Goal: Information Seeking & Learning: Learn about a topic

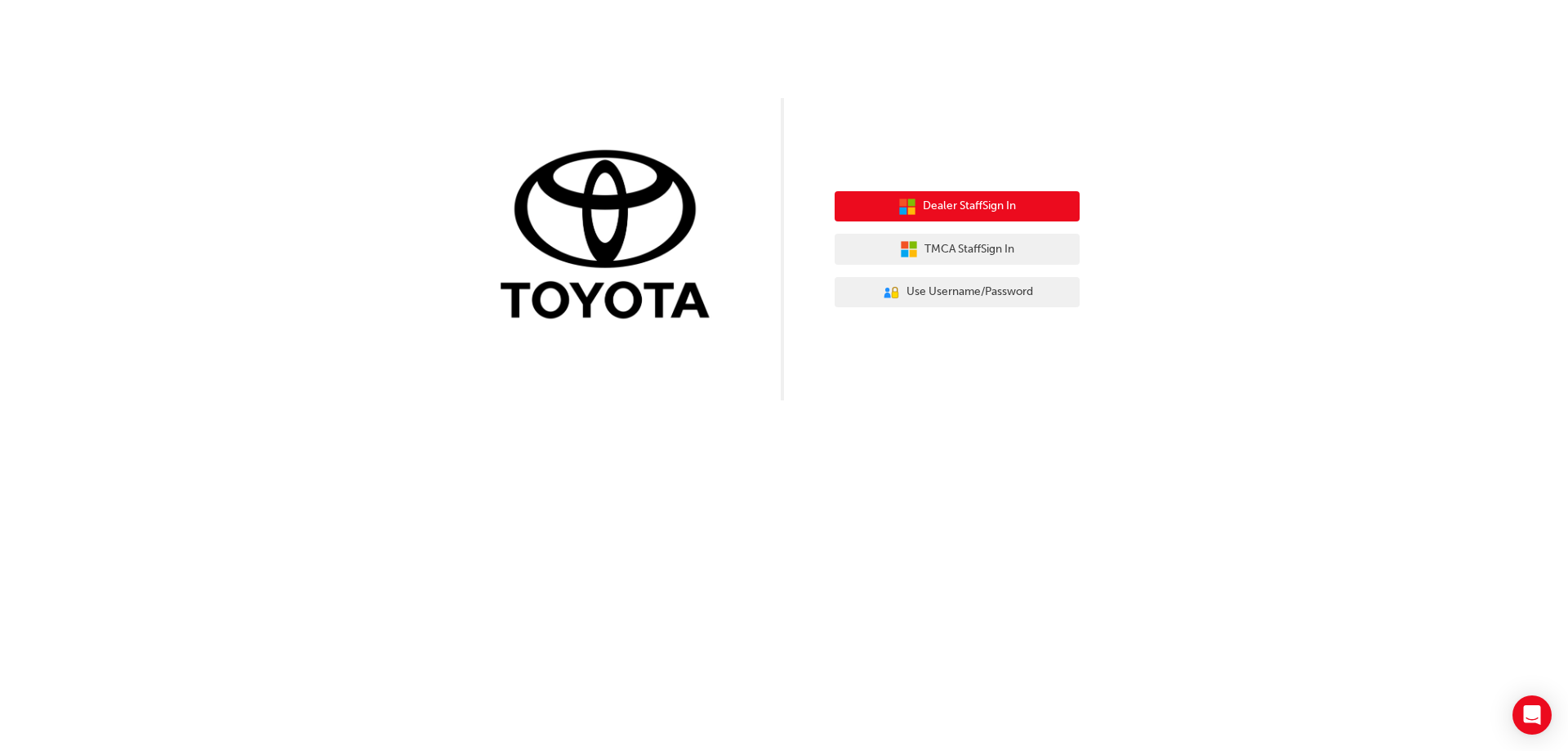
click at [950, 203] on span "Dealer Staff Sign In" at bounding box center [970, 206] width 93 height 19
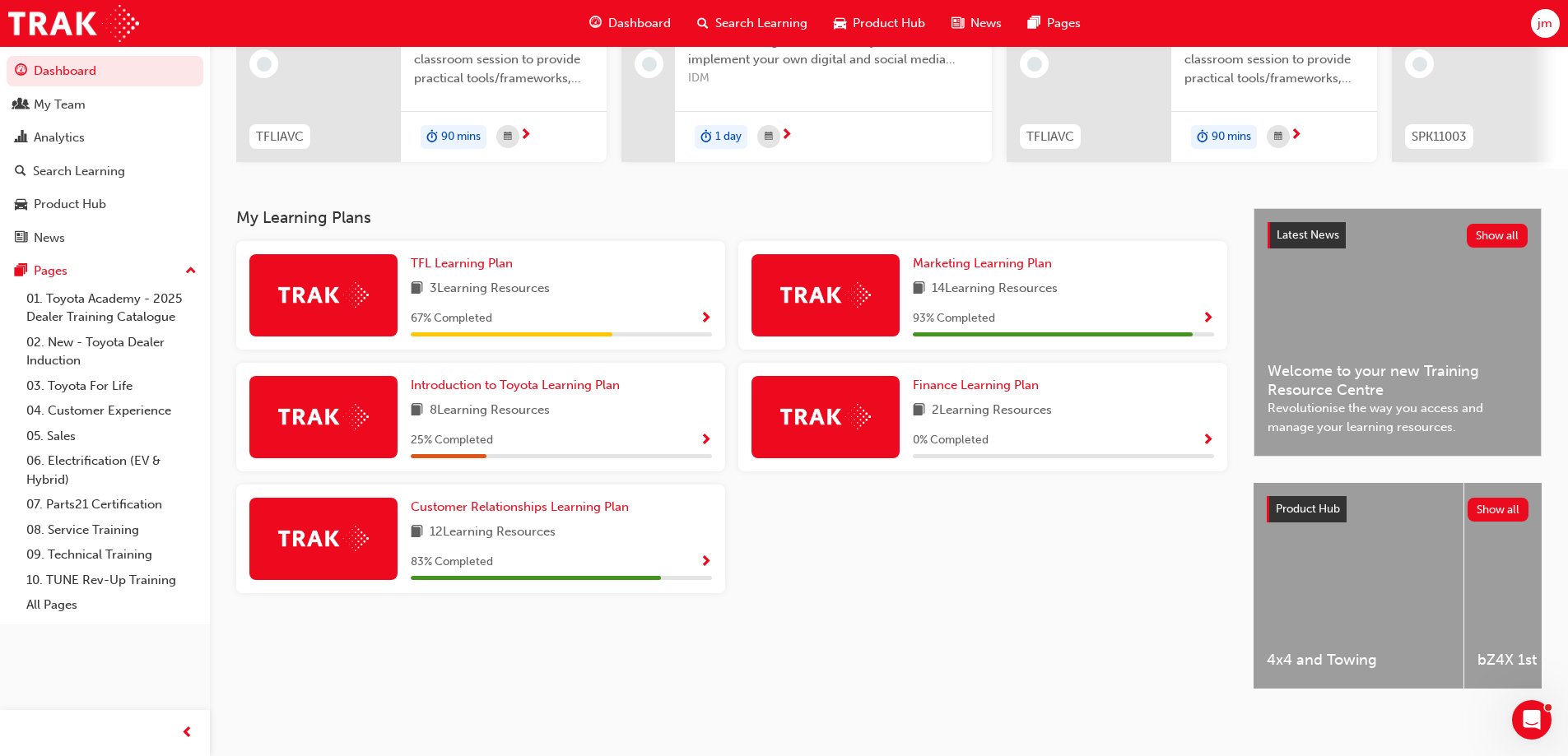
scroll to position [227, 0]
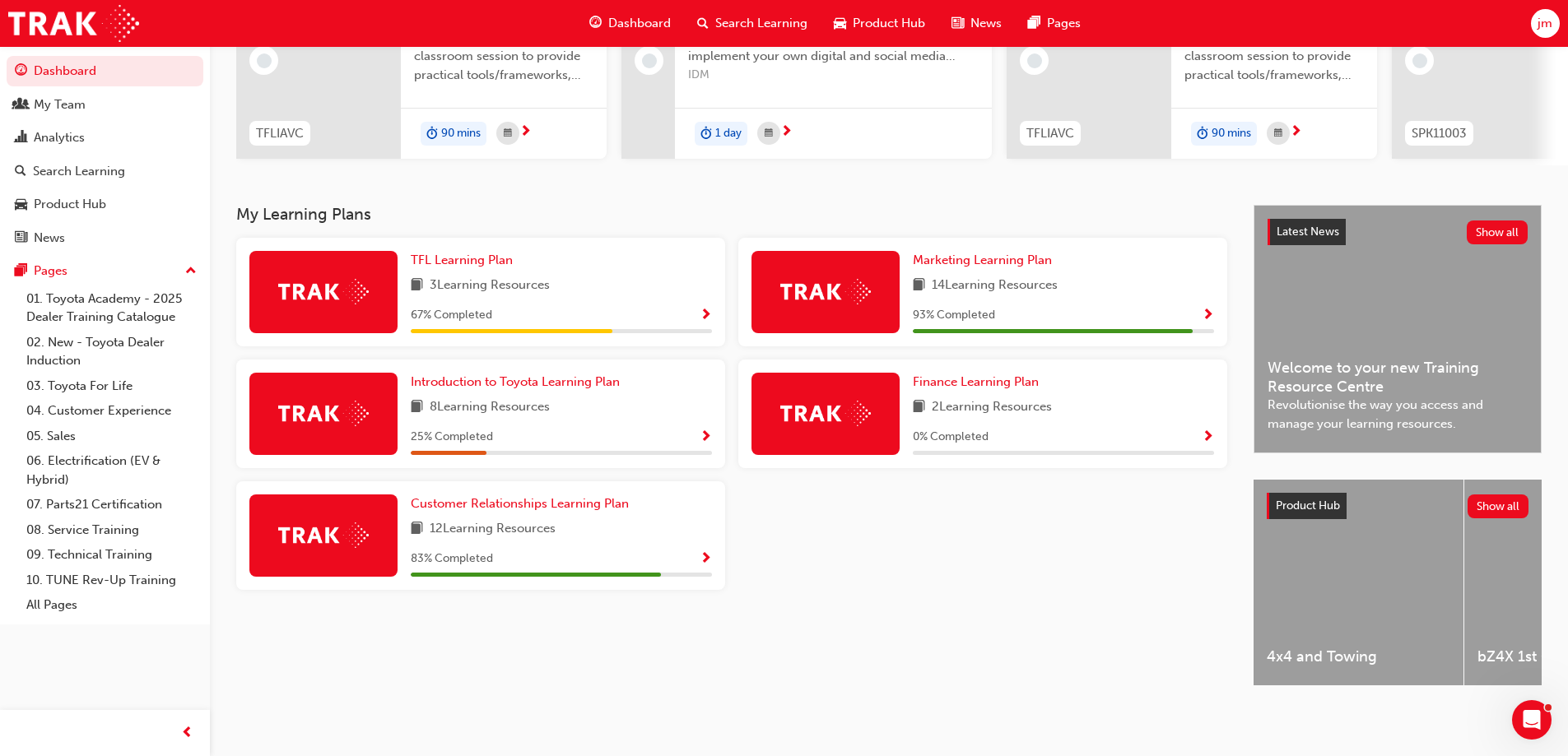
click at [1207, 430] on span "Show Progress" at bounding box center [1207, 437] width 12 height 15
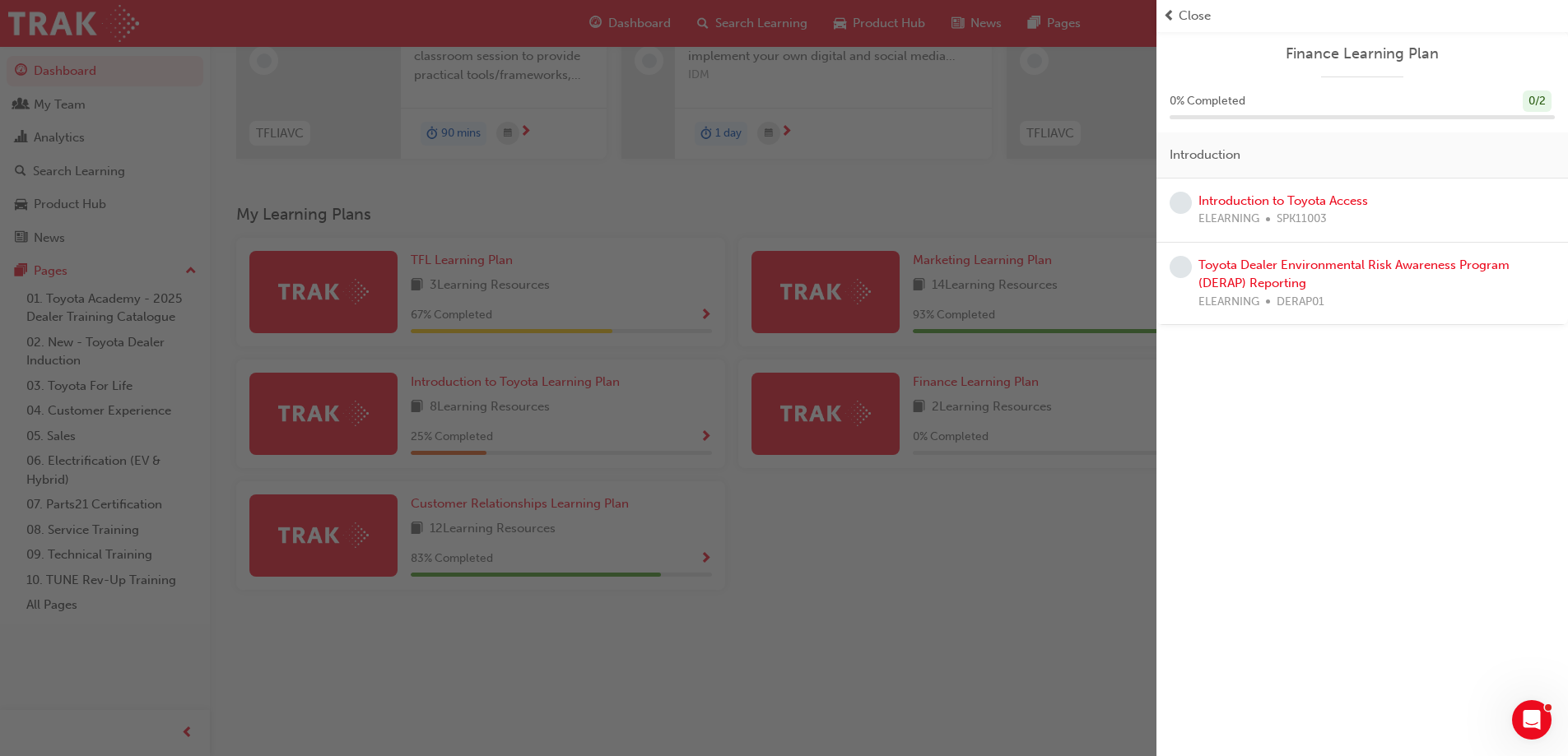
click at [698, 342] on div "button" at bounding box center [578, 378] width 1156 height 756
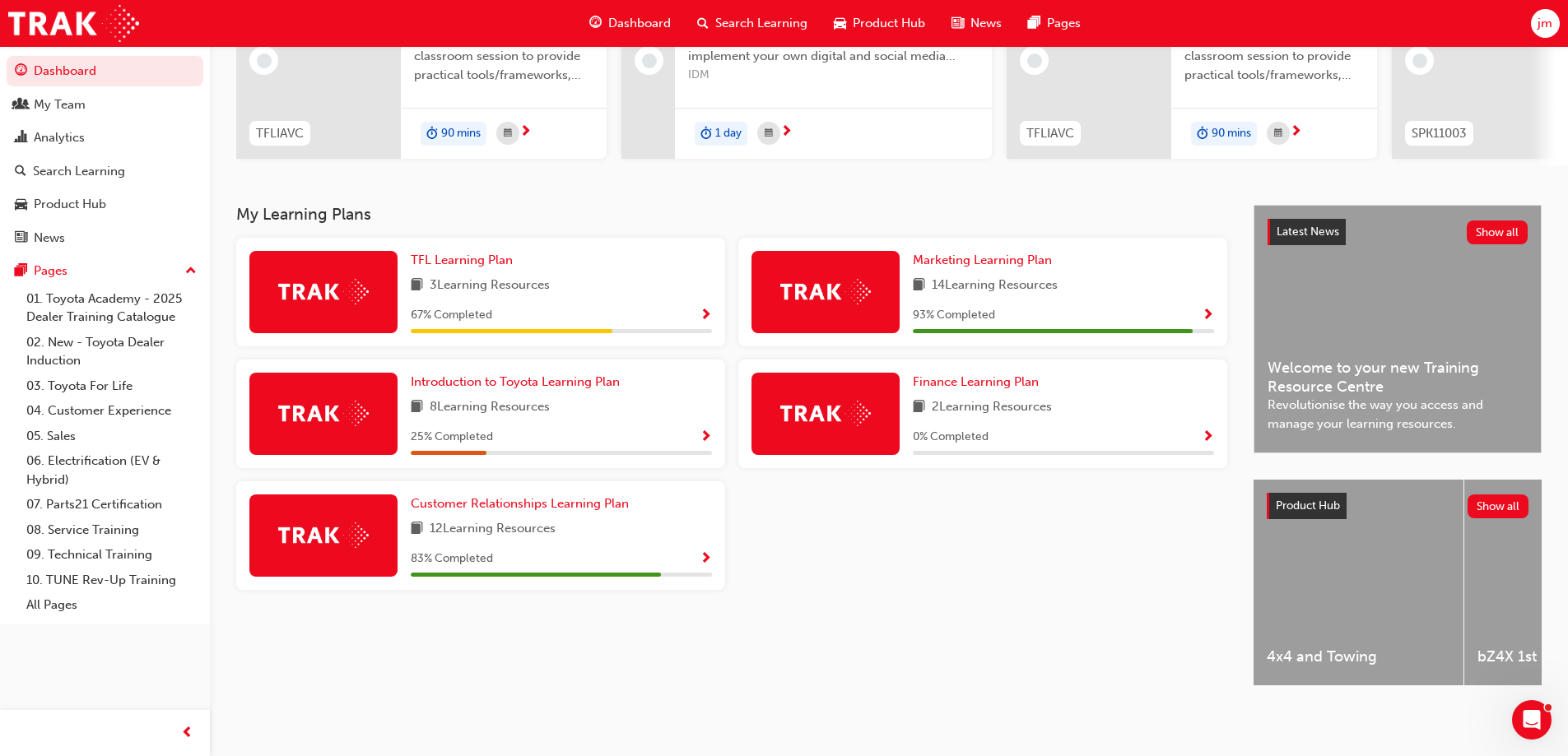
click at [679, 311] on div "67 % Completed" at bounding box center [562, 315] width 301 height 20
click at [706, 309] on span "Show Progress" at bounding box center [705, 316] width 12 height 15
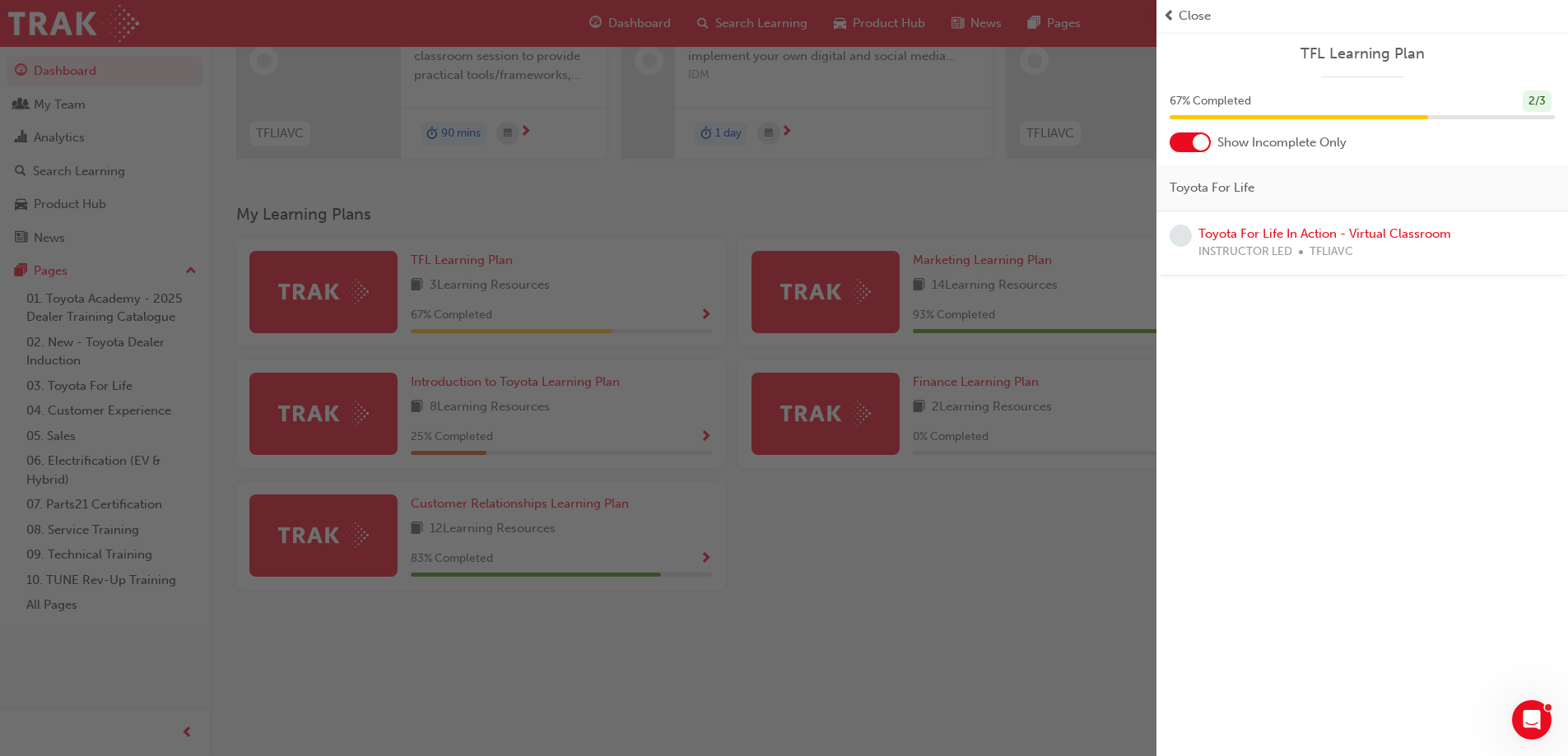
click at [706, 423] on div "button" at bounding box center [578, 378] width 1156 height 756
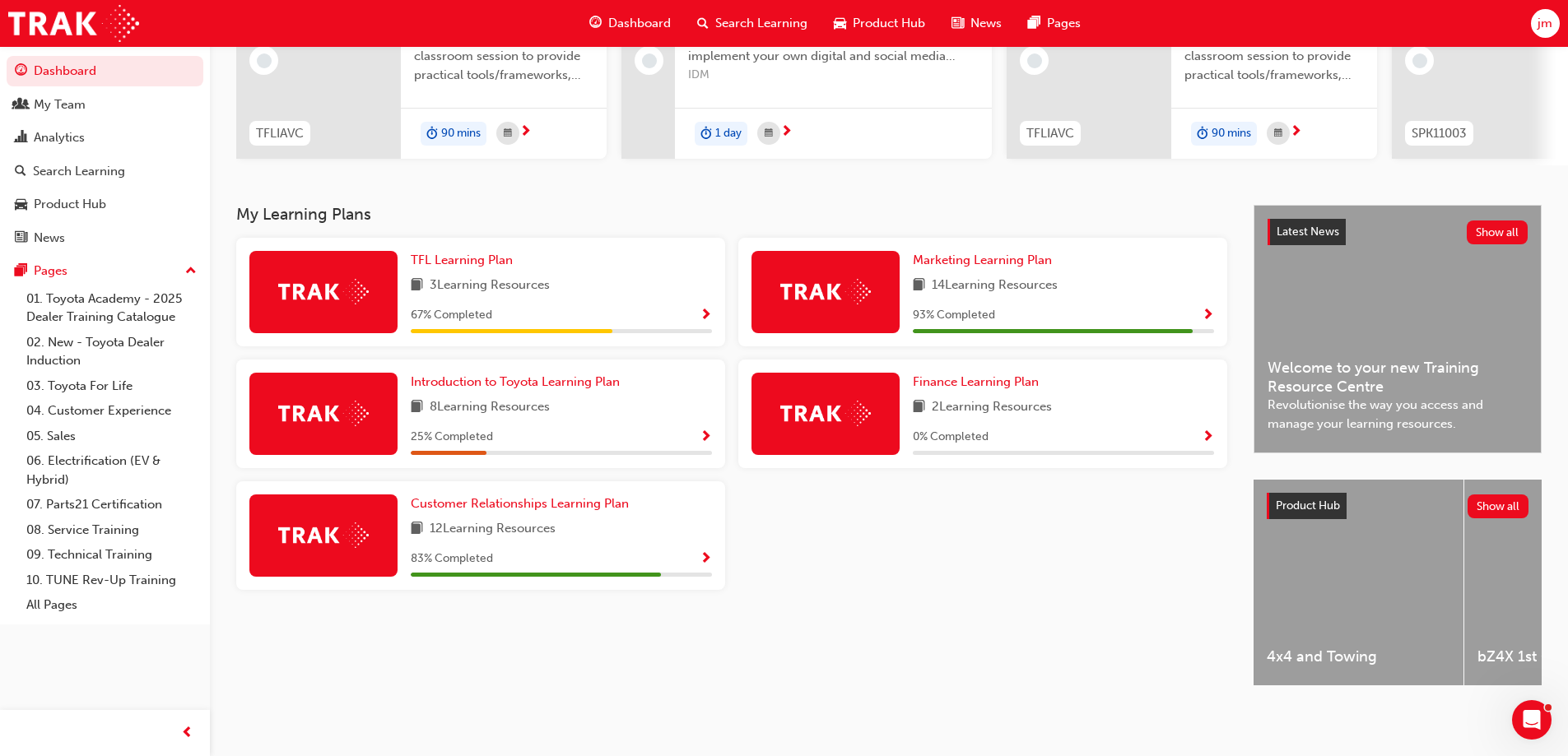
click at [560, 428] on div "25 % Completed" at bounding box center [562, 437] width 301 height 20
click at [565, 374] on span "Introduction to Toyota Learning Plan" at bounding box center [515, 381] width 209 height 15
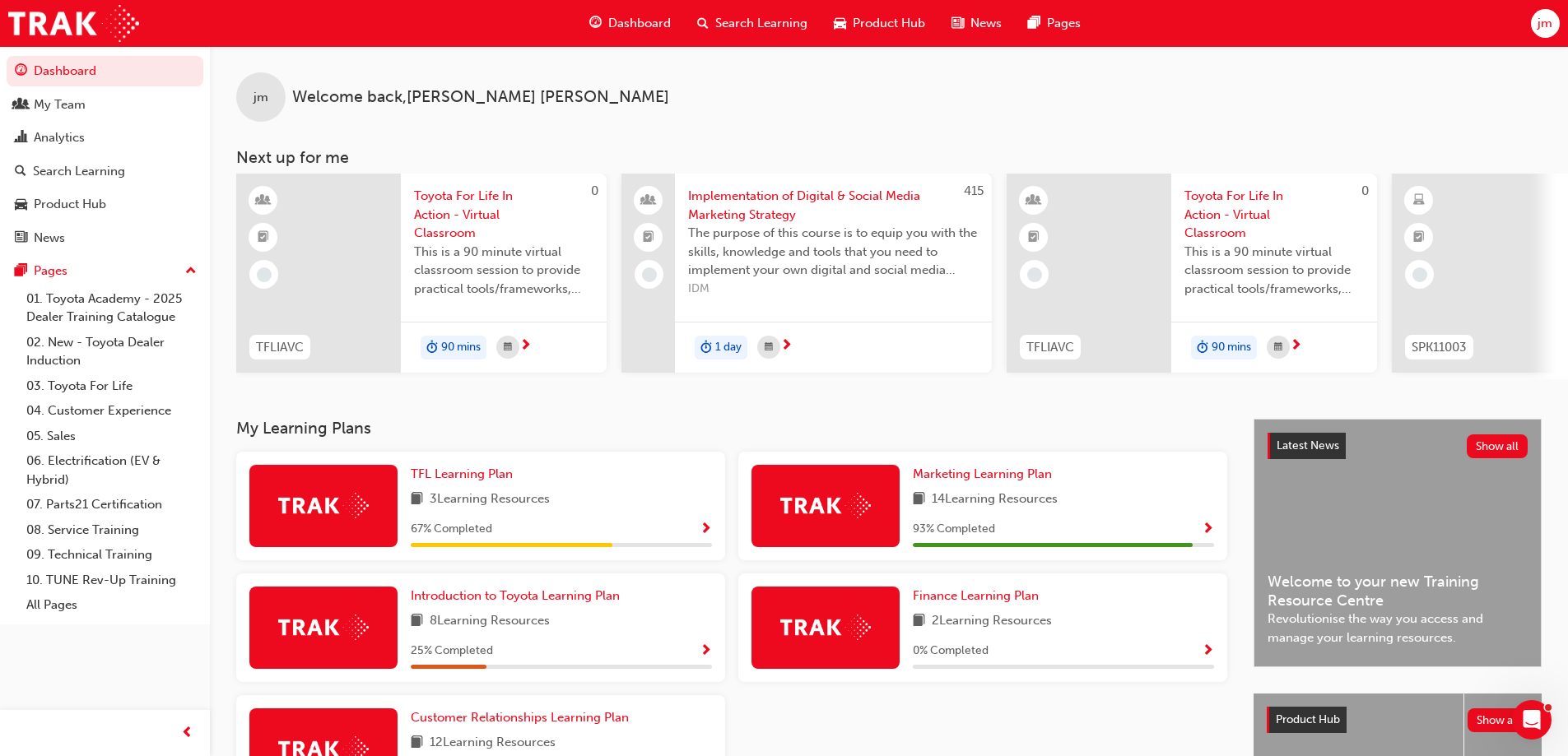
click at [658, 641] on div "Introduction to Toyota Learning Plan 8 Learning Resources 25 % Completed" at bounding box center [562, 628] width 301 height 83
click at [710, 655] on span "Show Progress" at bounding box center [705, 651] width 12 height 15
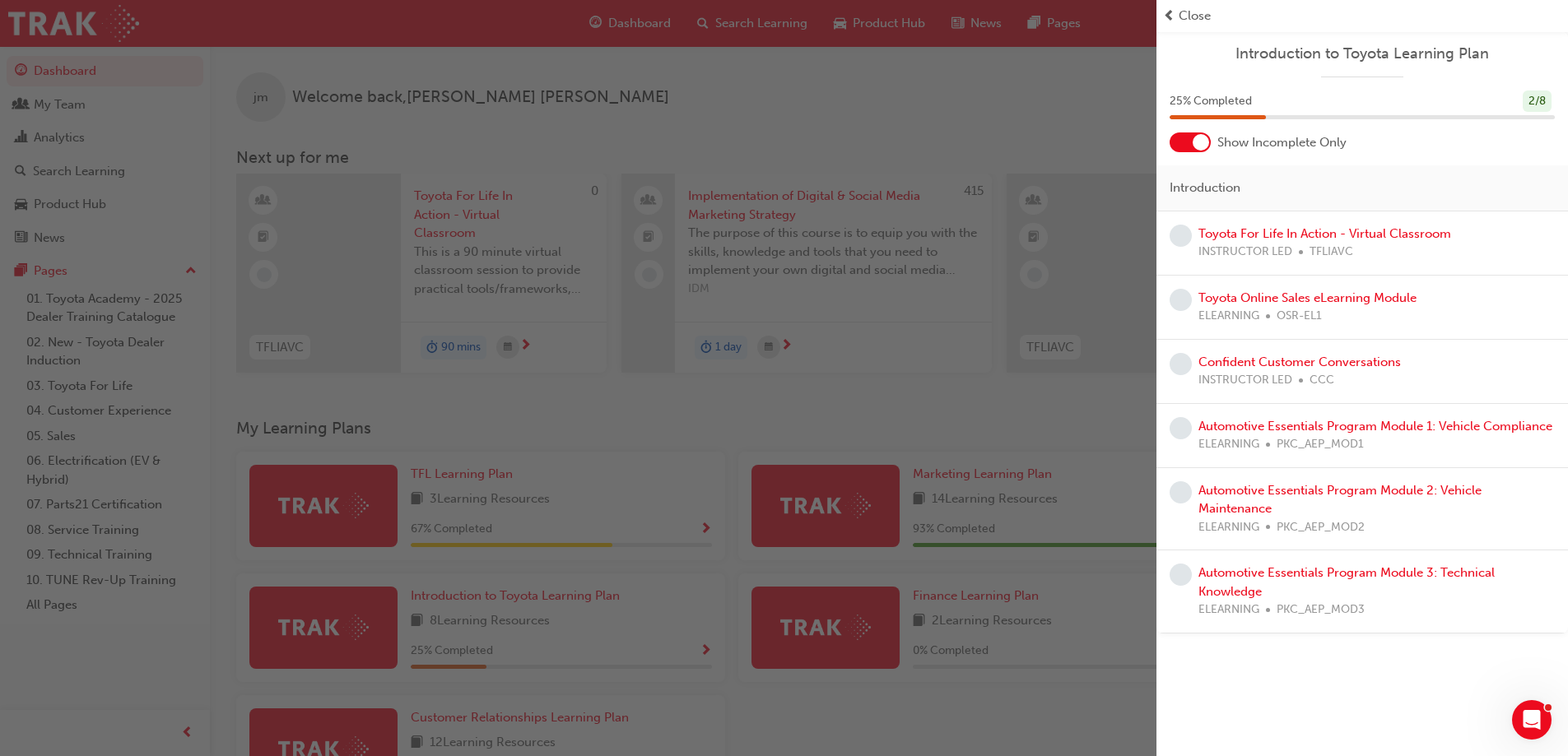
click at [698, 523] on div "button" at bounding box center [578, 378] width 1156 height 756
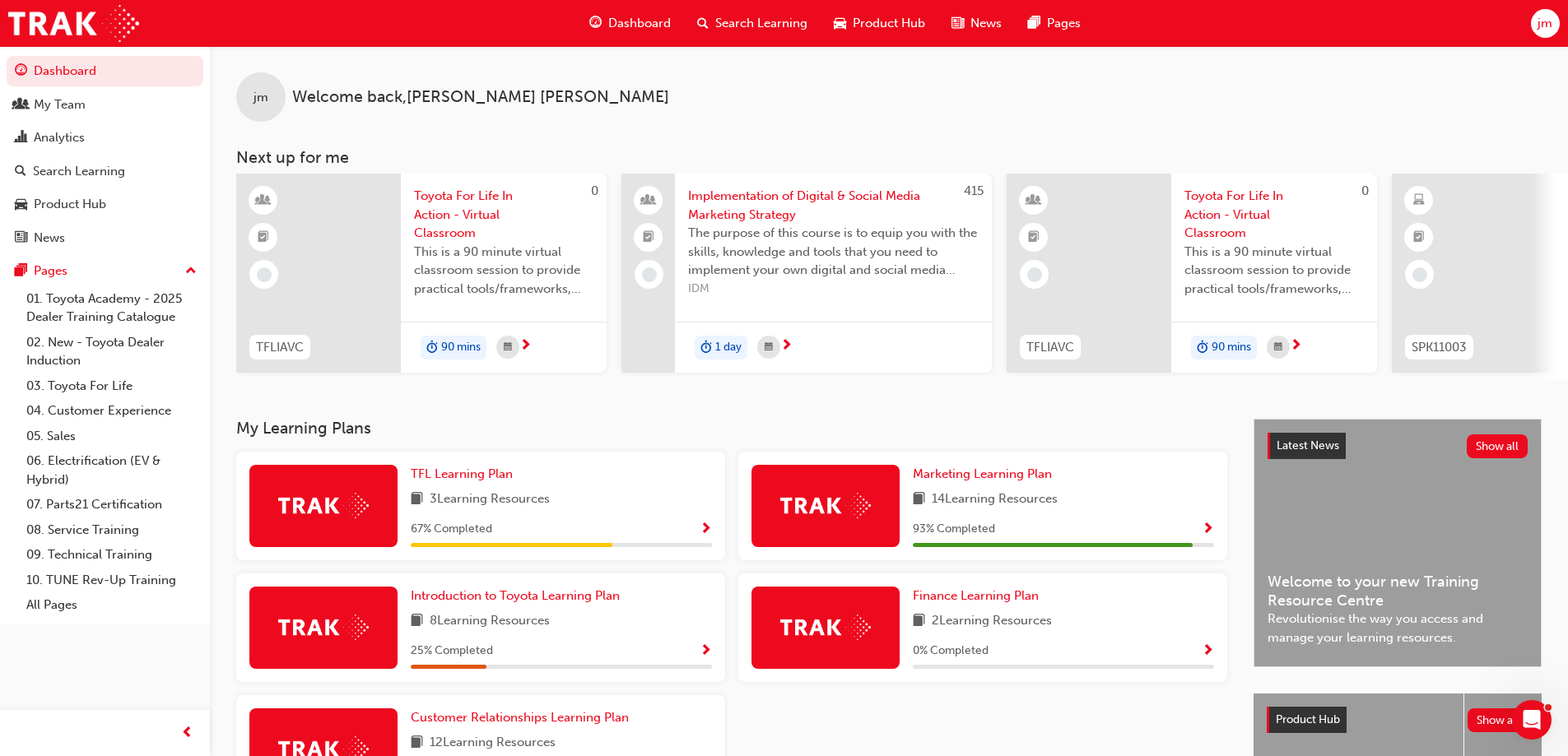
click at [692, 533] on div "67 % Completed" at bounding box center [562, 529] width 301 height 20
click at [733, 28] on span "Search Learning" at bounding box center [761, 23] width 92 height 19
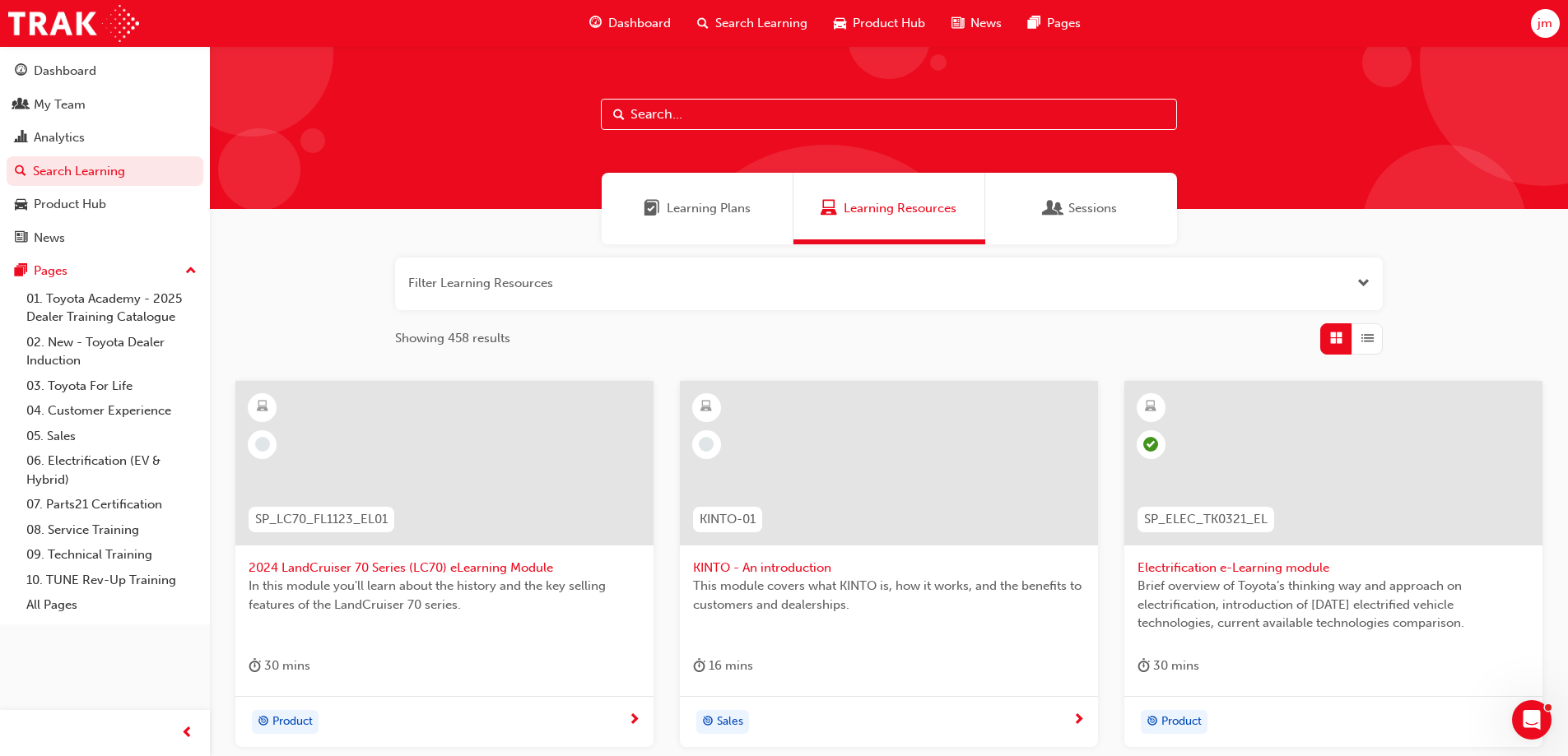
click at [671, 288] on button "button" at bounding box center [889, 283] width 988 height 52
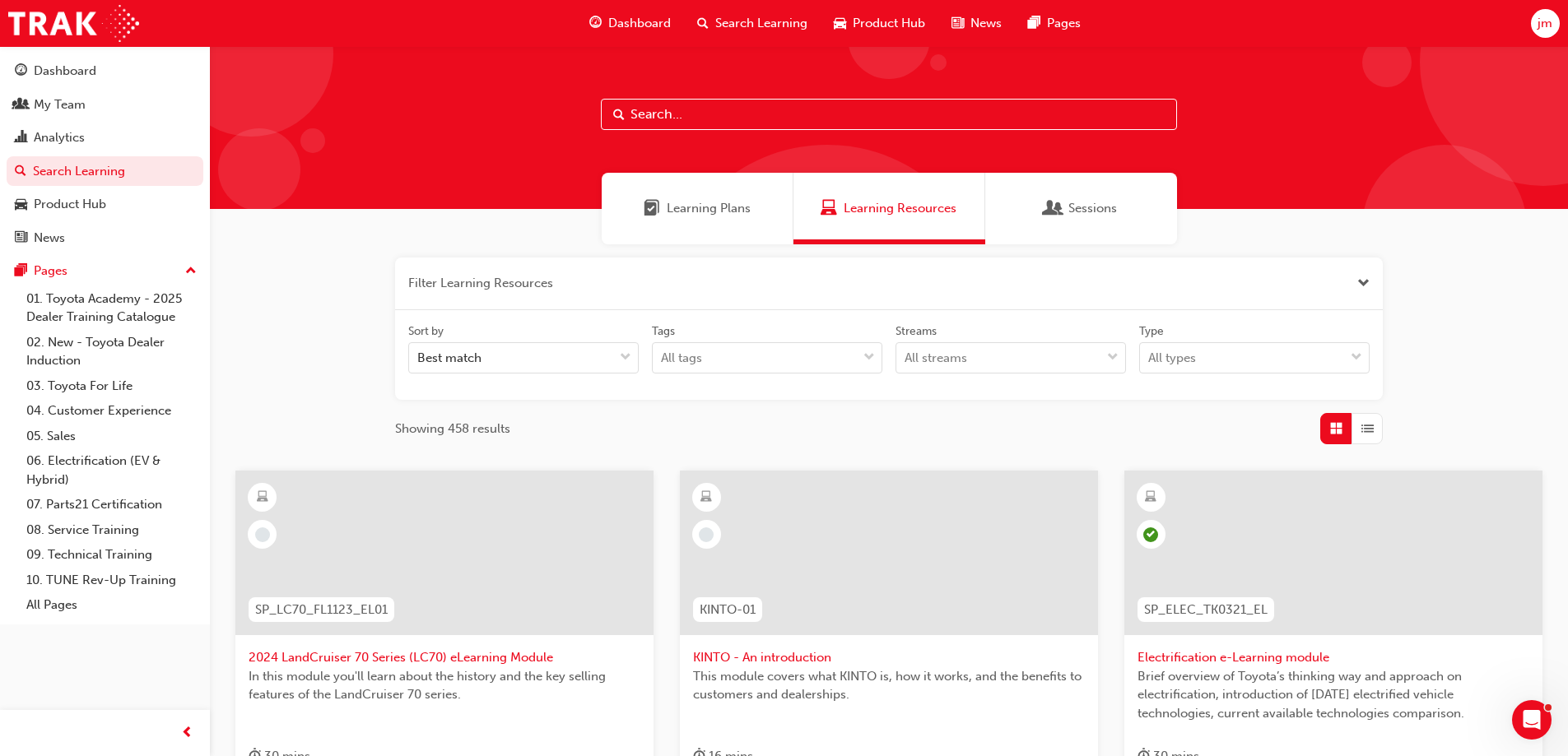
click at [528, 293] on button "button" at bounding box center [889, 283] width 988 height 52
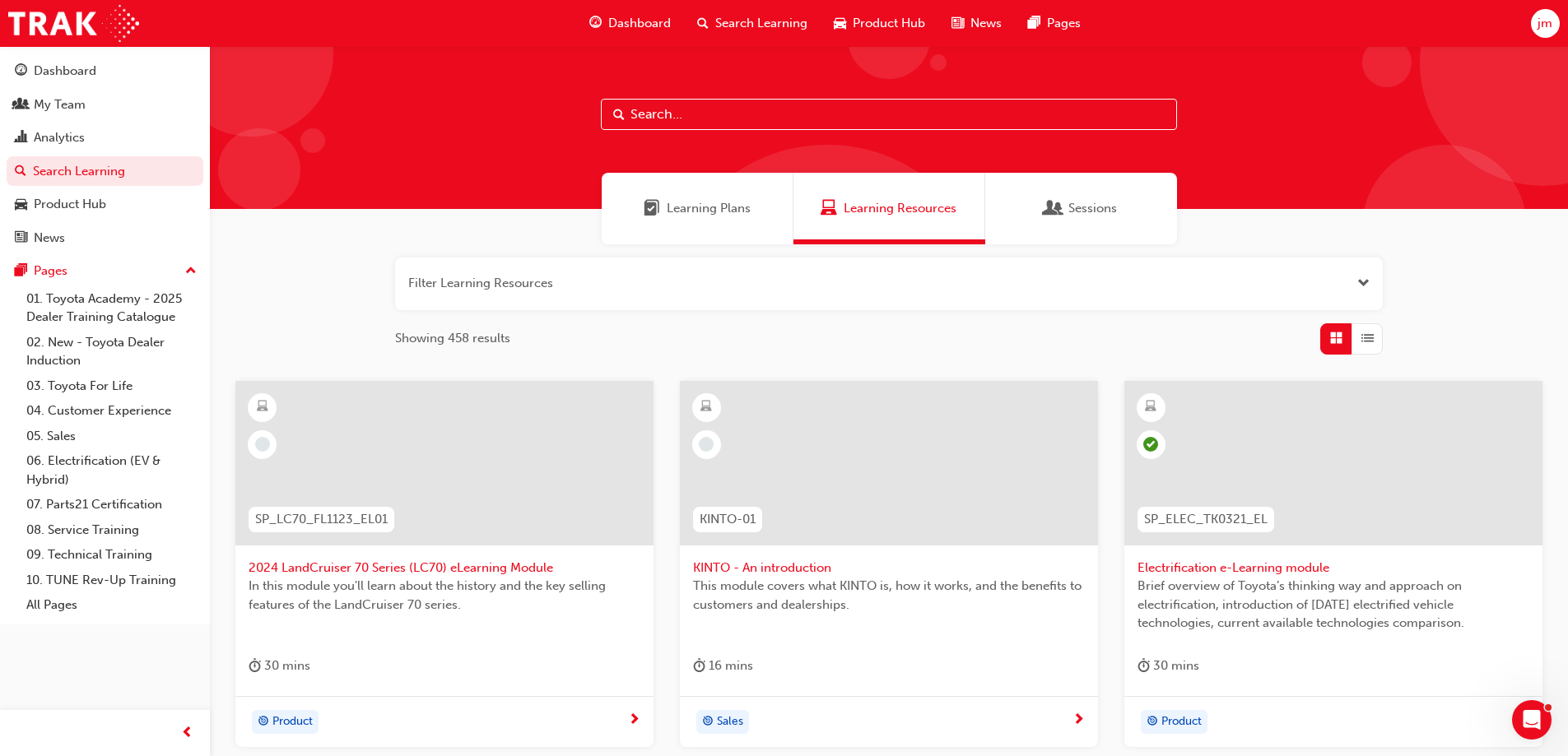
click at [668, 91] on div at bounding box center [889, 127] width 1358 height 163
click at [665, 108] on input "text" at bounding box center [889, 114] width 576 height 31
type input "u"
type input "induction"
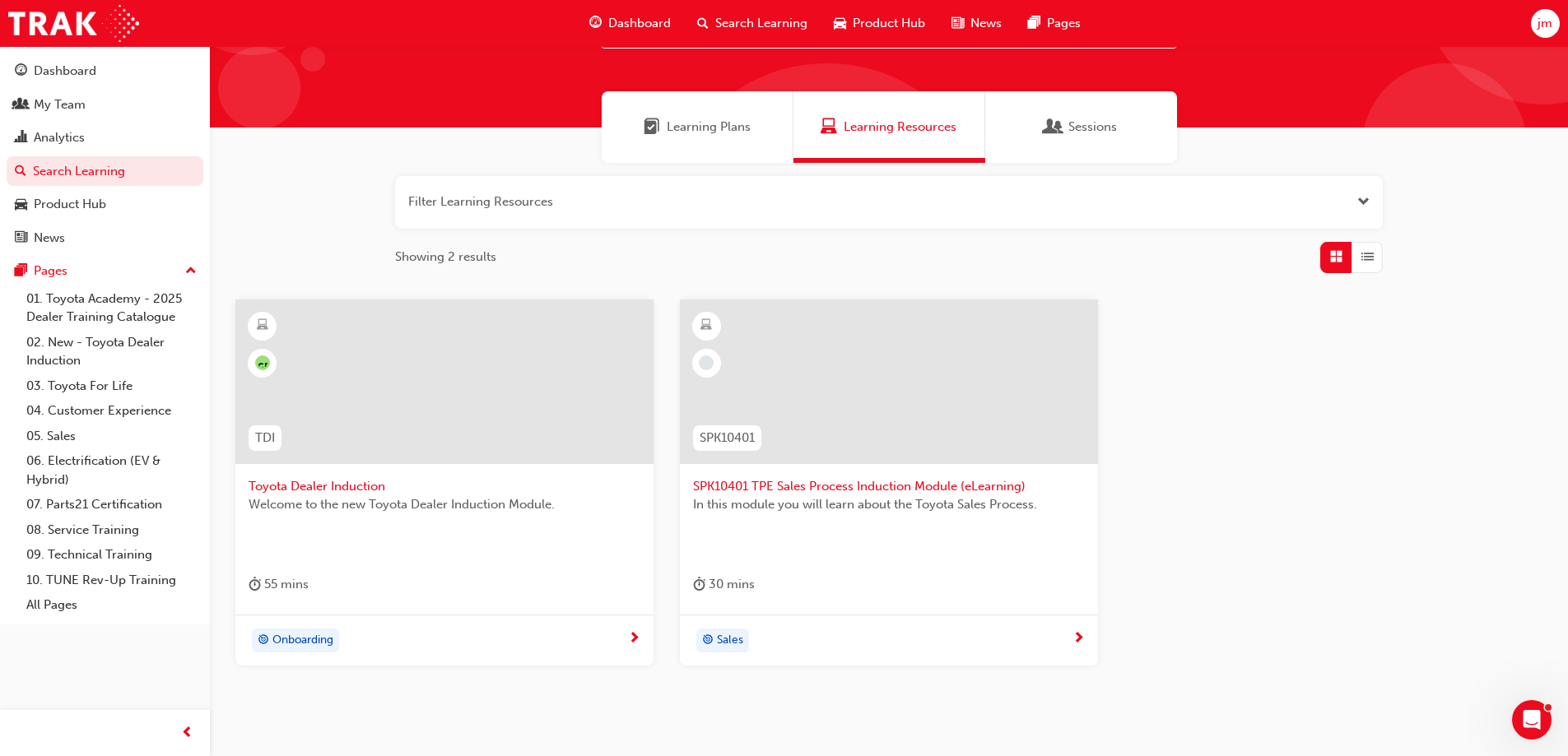
scroll to position [83, 0]
click at [356, 492] on span "Toyota Dealer Induction" at bounding box center [444, 486] width 392 height 19
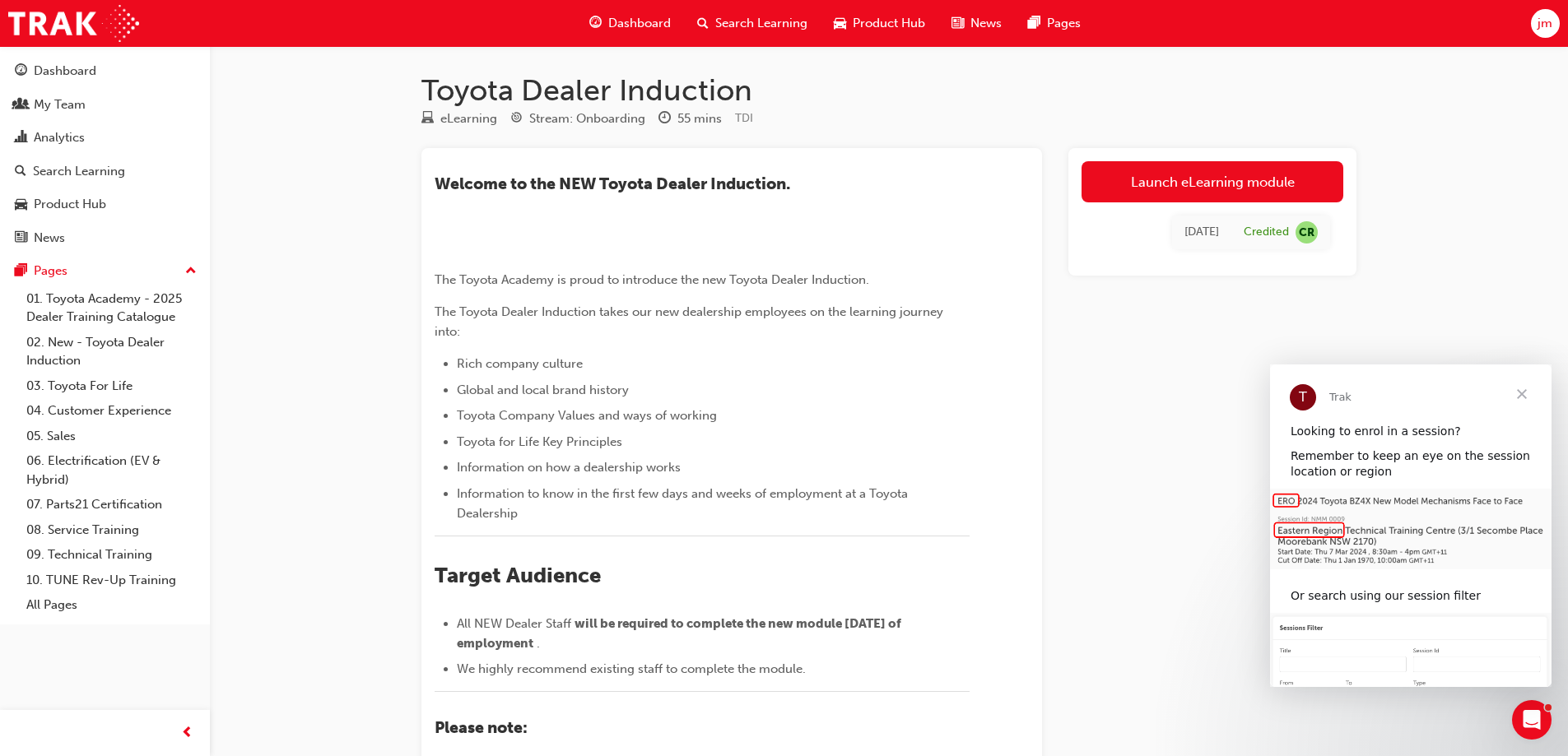
click at [1535, 24] on div "jm" at bounding box center [1545, 23] width 28 height 28
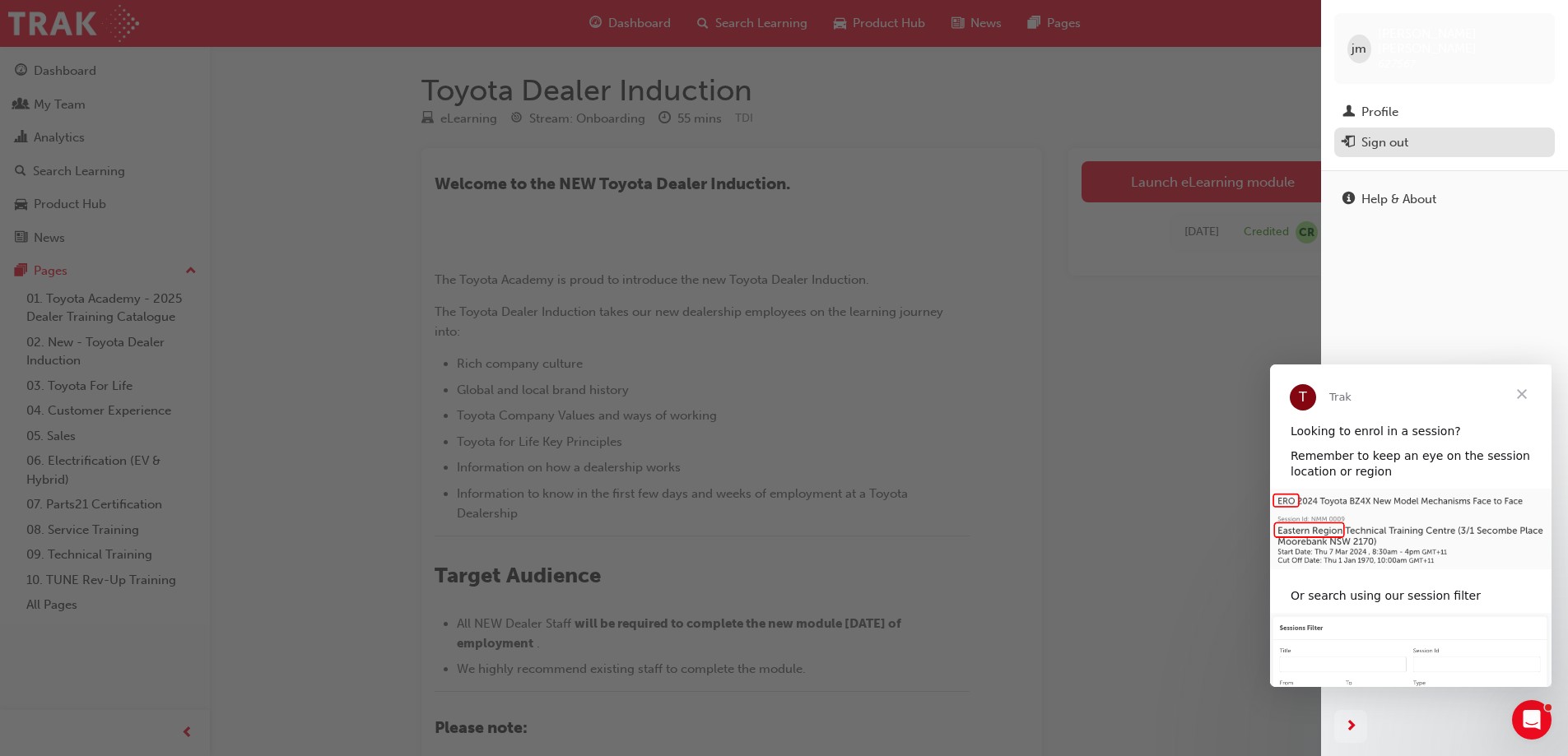
click at [1384, 133] on div "Sign out" at bounding box center [1384, 142] width 47 height 19
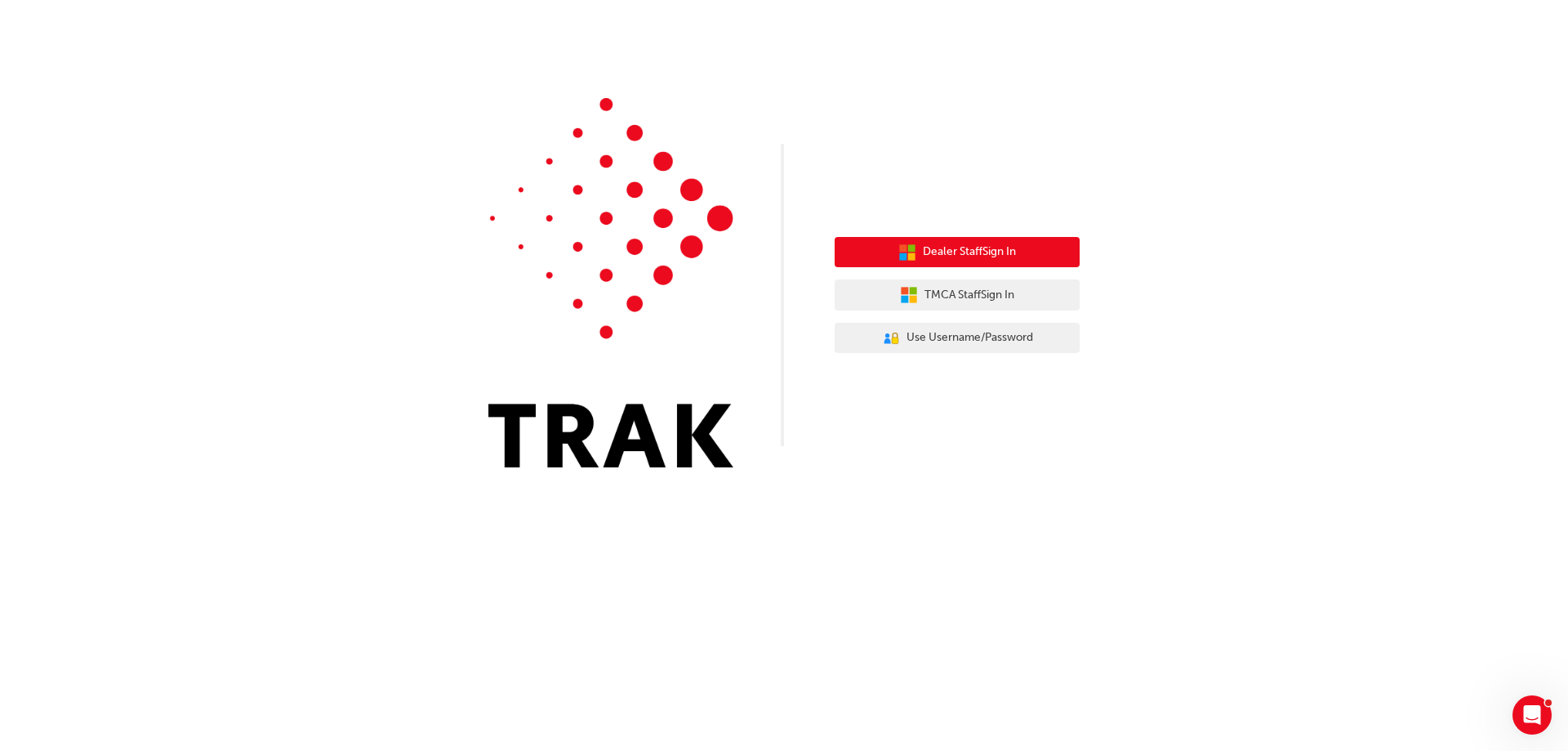
click at [924, 242] on button "Dealer Staff Sign In" at bounding box center [957, 253] width 245 height 31
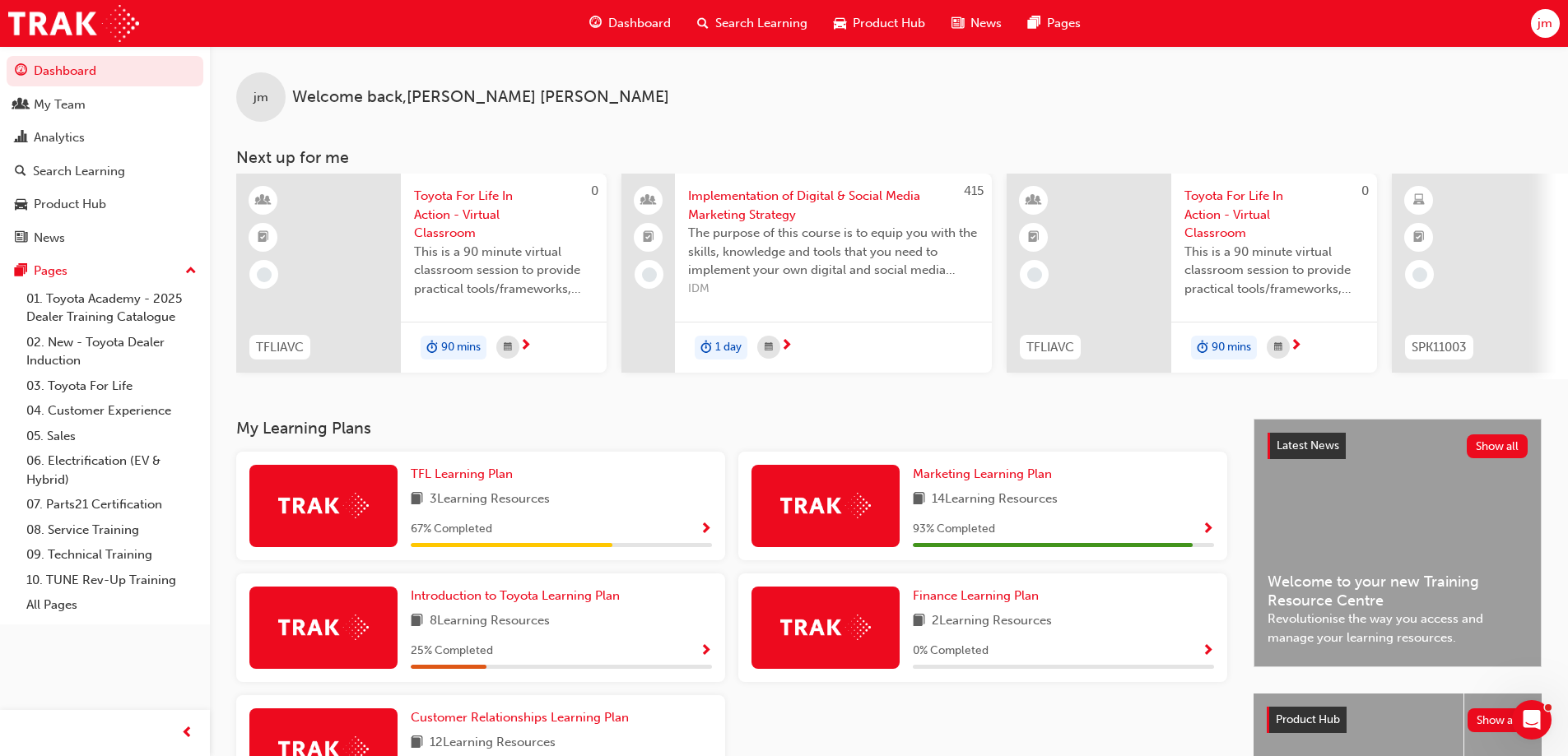
click at [1547, 23] on span "jm" at bounding box center [1545, 23] width 15 height 19
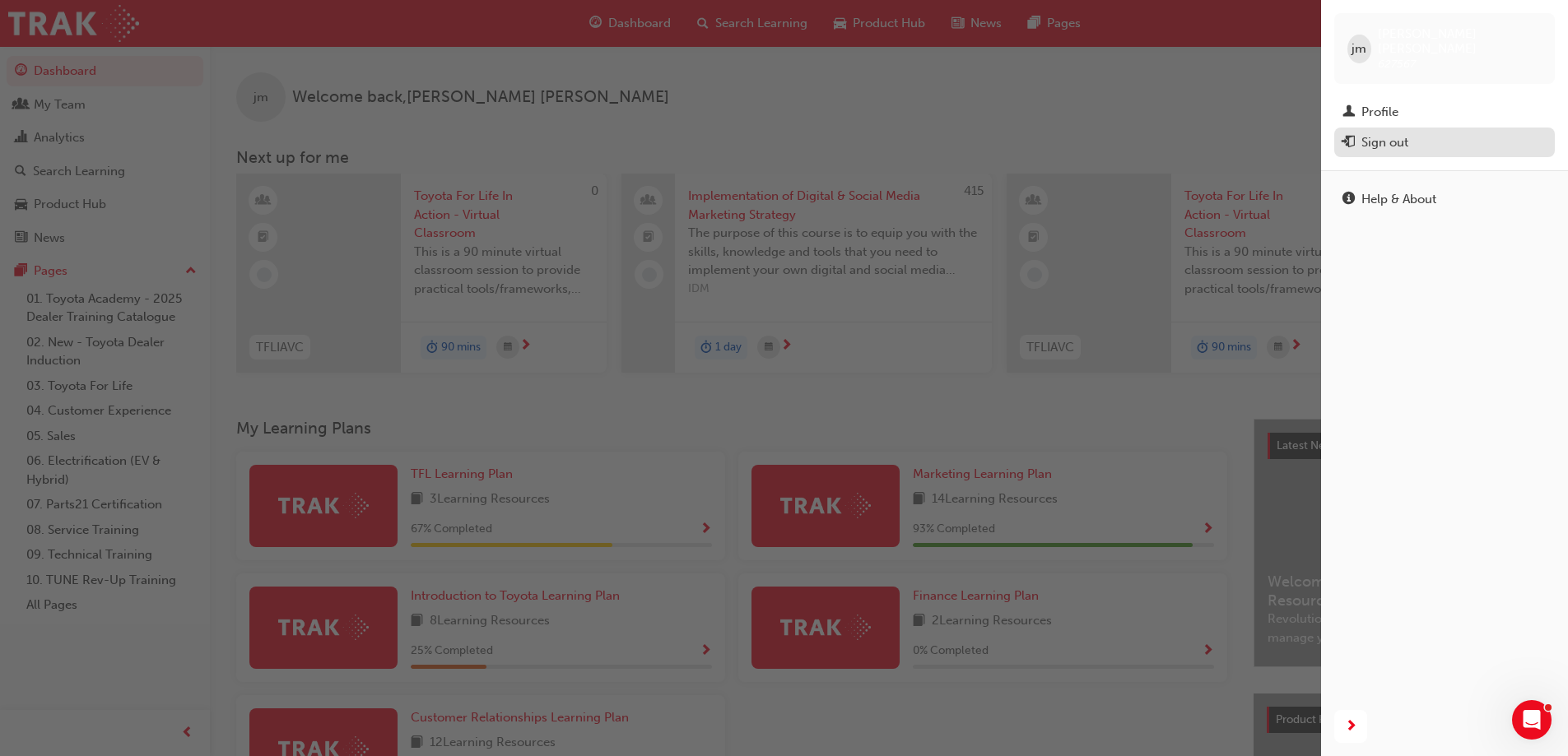
click at [1426, 132] on div "Sign out" at bounding box center [1445, 142] width 204 height 20
